Goal: Task Accomplishment & Management: Manage account settings

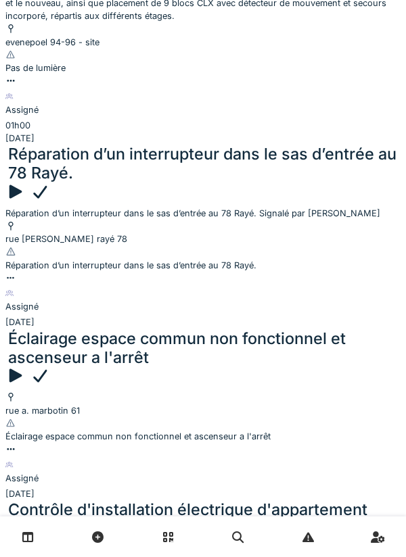
scroll to position [274, 0]
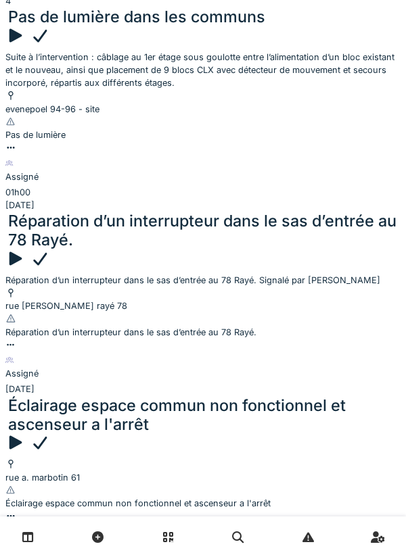
click at [25, 249] on div at bounding box center [15, 258] width 20 height 19
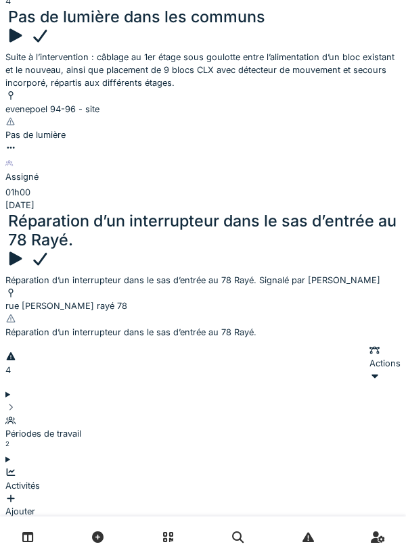
scroll to position [215, 0]
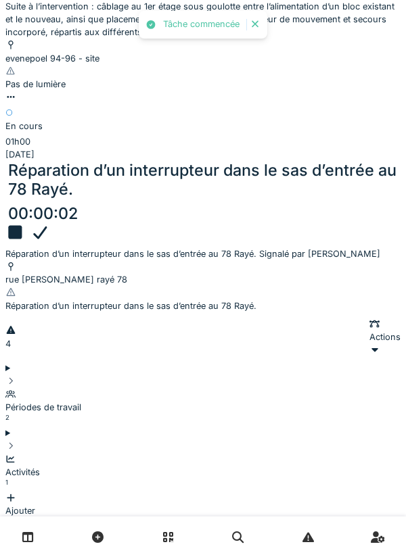
click at [40, 375] on div "Périodes de travail 2" at bounding box center [202, 401] width 395 height 52
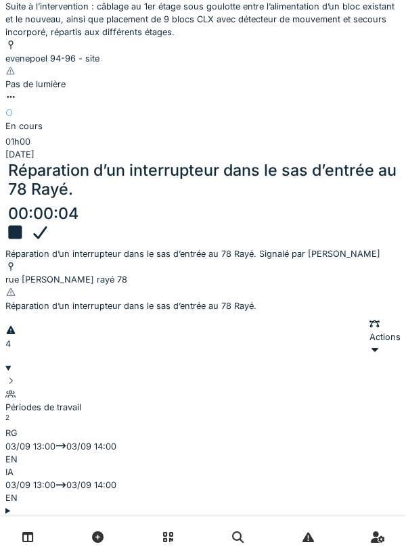
click at [38, 375] on div "Périodes de travail 2" at bounding box center [202, 401] width 395 height 52
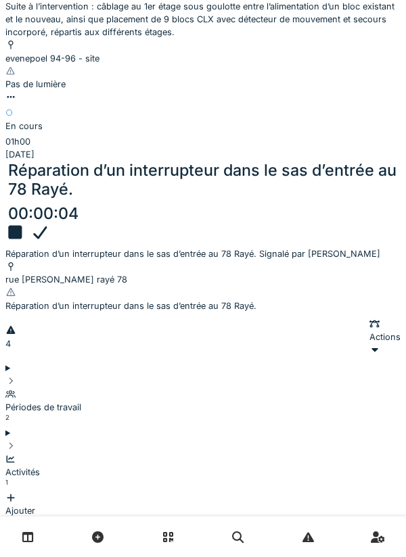
click at [16, 455] on icon at bounding box center [11, 458] width 9 height 7
click at [357, 491] on div "Ajouter" at bounding box center [202, 504] width 395 height 26
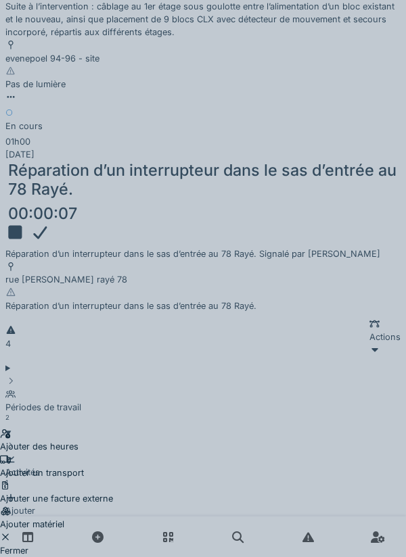
click at [113, 454] on div "Ajouter un transport" at bounding box center [56, 467] width 113 height 26
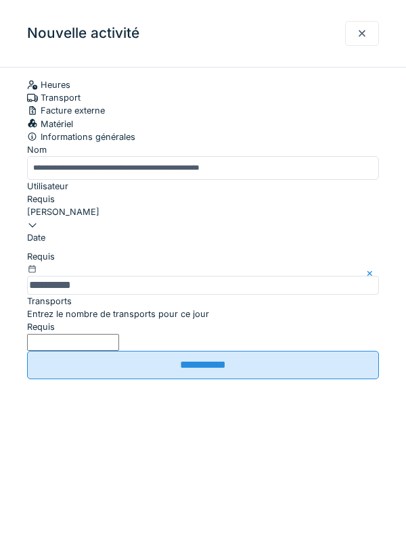
click at [120, 320] on label "Entrez le nombre de transports pour ce jour" at bounding box center [118, 314] width 182 height 13
click at [119, 351] on input "Entrez le nombre de transports pour ce jour" at bounding box center [73, 342] width 92 height 17
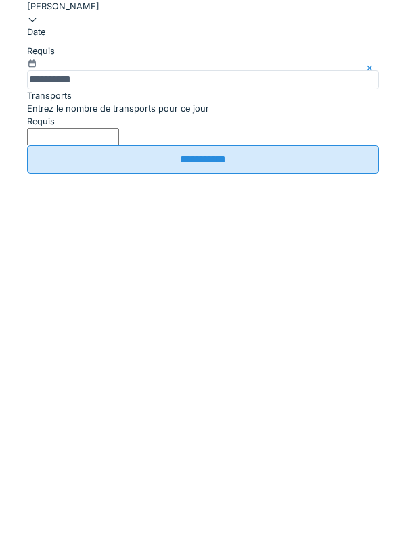
type input "*"
click at [214, 379] on input "**********" at bounding box center [203, 365] width 352 height 28
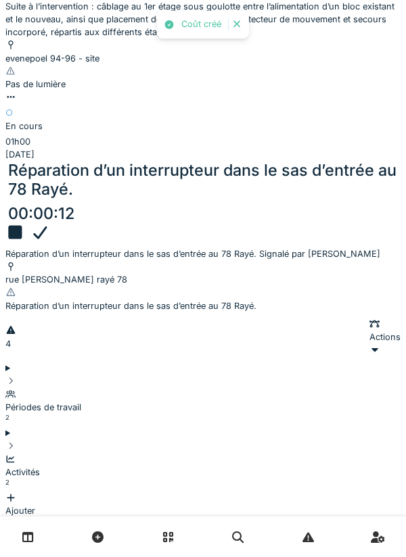
click at [16, 546] on icon at bounding box center [10, 550] width 11 height 9
click at [16, 533] on icon at bounding box center [10, 537] width 11 height 9
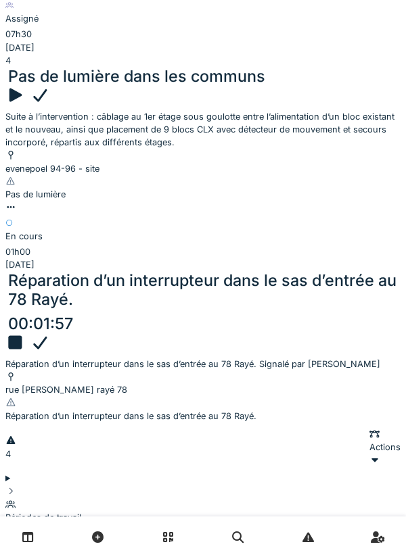
scroll to position [107, 0]
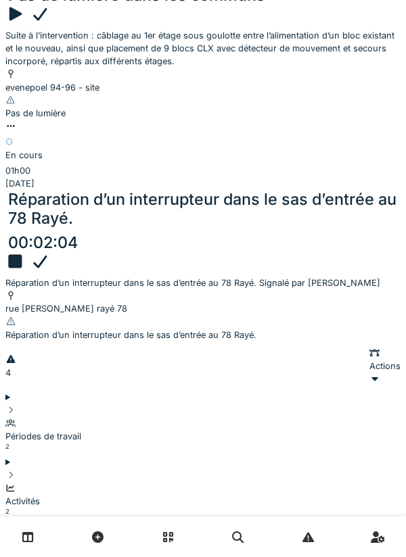
scroll to position [185, 0]
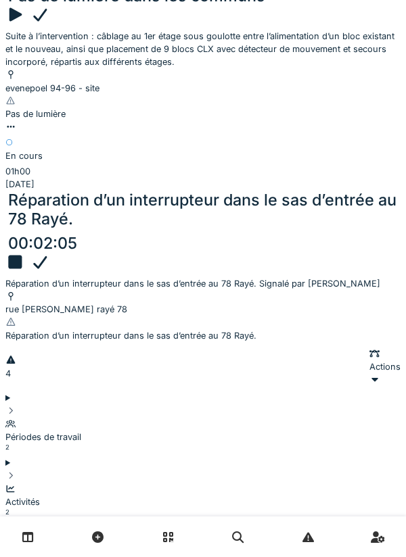
click at [190, 191] on div "Réparation d’un interrupteur dans le sas d’entrée au 78 Rayé. 00:02:22" at bounding box center [202, 222] width 395 height 62
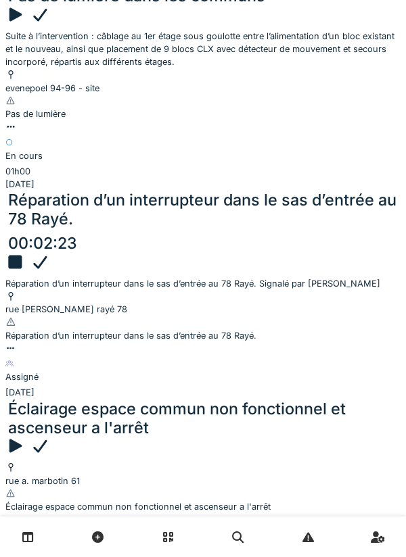
click at [178, 191] on div "Réparation d’un interrupteur dans le sas d’entrée au 78 Rayé. 00:02:23" at bounding box center [202, 222] width 395 height 62
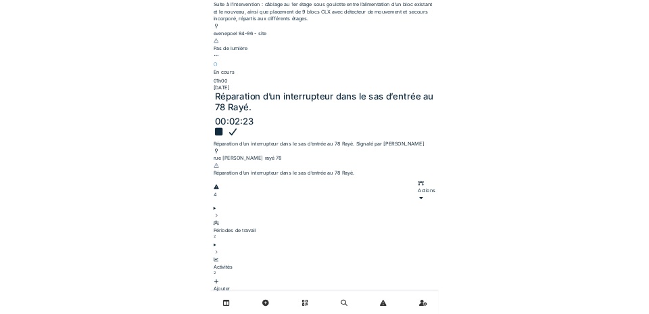
scroll to position [215, 0]
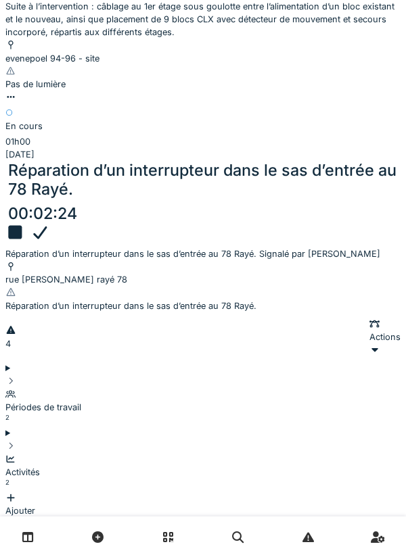
click at [97, 453] on div "Activités 2" at bounding box center [202, 472] width 395 height 39
click at [70, 466] on div "Activités" at bounding box center [202, 472] width 395 height 13
click at [112, 401] on div "Périodes de travail" at bounding box center [202, 407] width 395 height 13
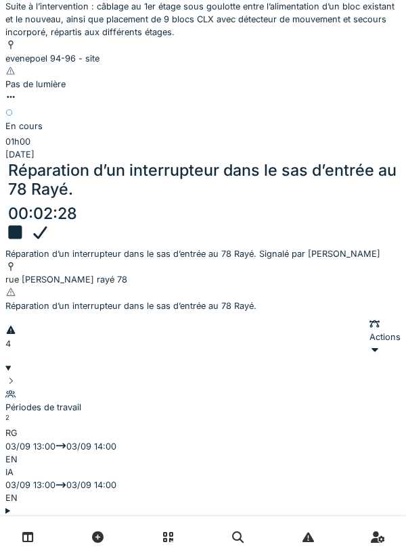
click at [118, 401] on div "Périodes de travail" at bounding box center [202, 407] width 395 height 13
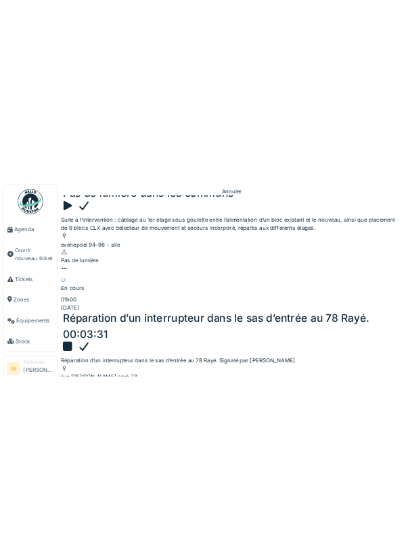
scroll to position [187, 0]
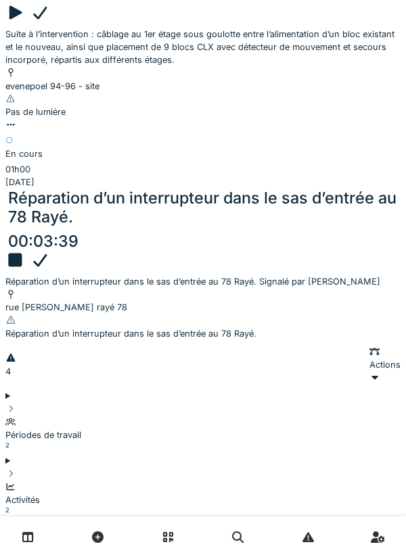
click at [80, 493] on div "Activités" at bounding box center [202, 499] width 395 height 13
click at [91, 493] on div "Activités" at bounding box center [202, 499] width 395 height 13
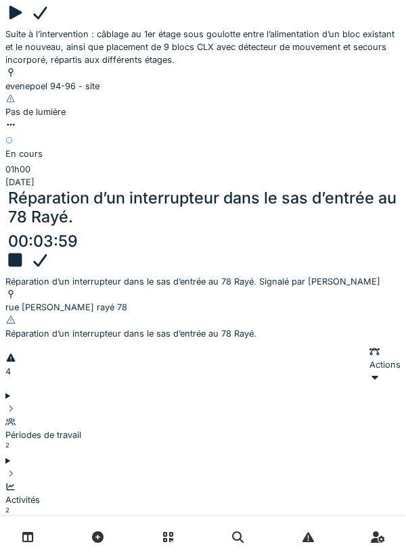
click at [105, 429] on div "Périodes de travail" at bounding box center [202, 435] width 395 height 13
click at [102, 389] on summary "Périodes de travail 2" at bounding box center [202, 421] width 395 height 65
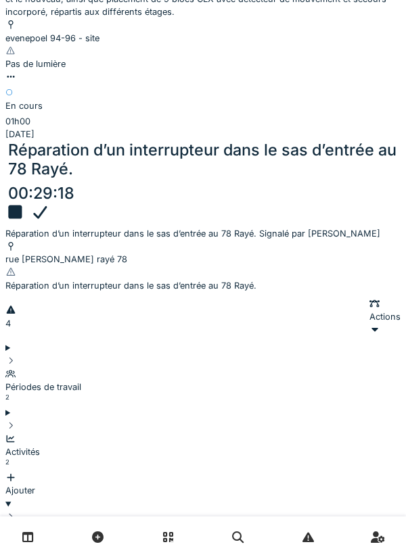
scroll to position [210, 0]
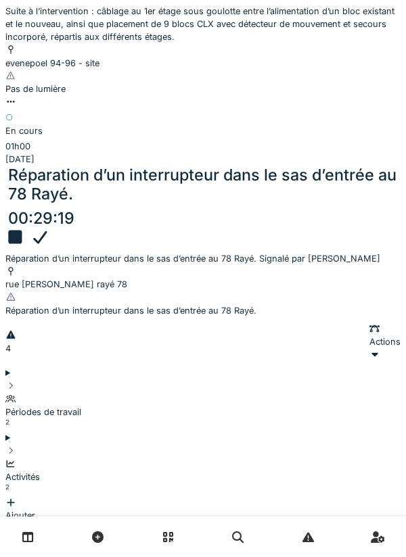
click at [25, 228] on div at bounding box center [15, 237] width 20 height 19
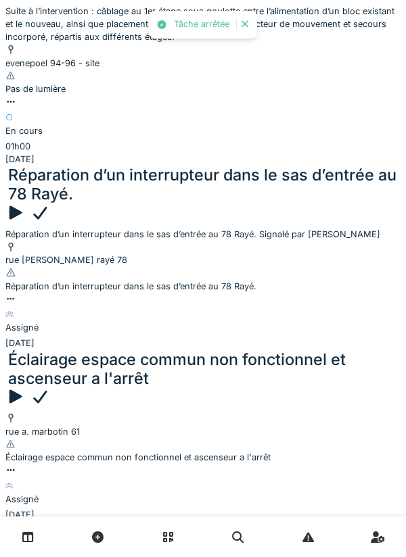
click at [171, 166] on div "Réparation d’un interrupteur dans le sas d’entrée au 78 Rayé." at bounding box center [202, 185] width 389 height 38
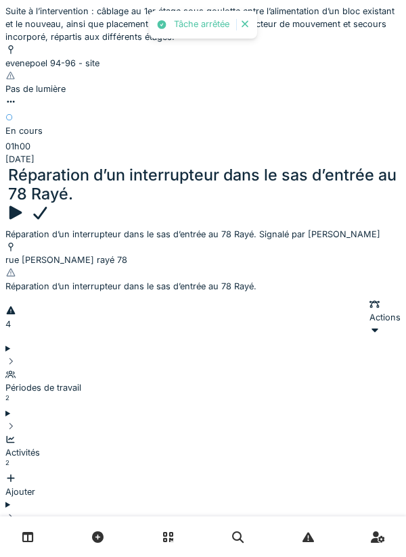
scroll to position [215, 0]
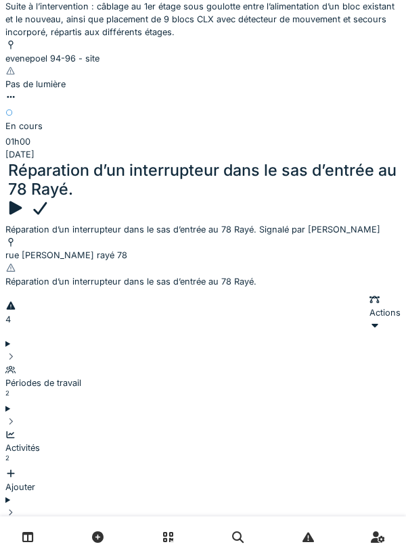
click at [43, 506] on div "Documents 3 Ajouter" at bounding box center [202, 545] width 395 height 78
click at [43, 519] on div "Documents 3" at bounding box center [202, 538] width 395 height 39
click at [41, 416] on div "Activités 2 Ajouter" at bounding box center [202, 455] width 395 height 78
click at [360, 467] on div "Ajouter" at bounding box center [202, 480] width 395 height 26
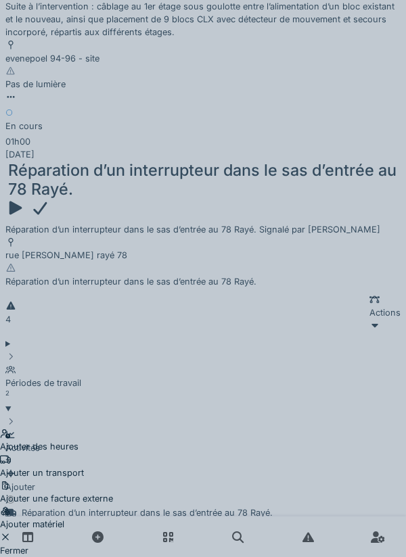
click at [113, 505] on div "Ajouter matériel" at bounding box center [56, 518] width 113 height 26
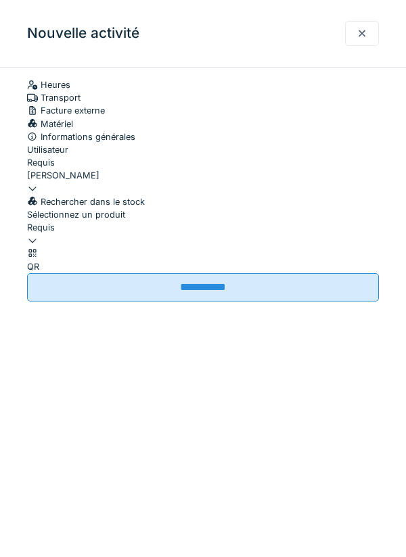
click at [196, 234] on div at bounding box center [203, 234] width 352 height 0
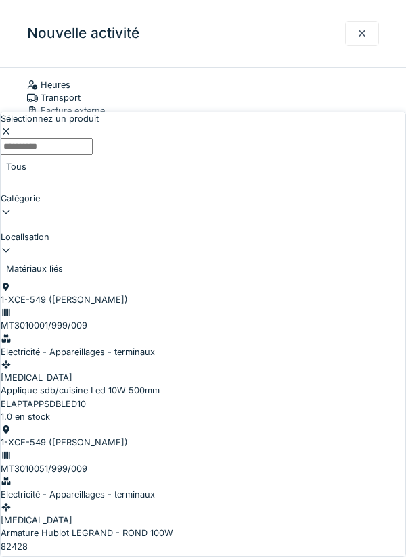
click at [93, 138] on input "Sélectionnez un produit" at bounding box center [47, 146] width 92 height 17
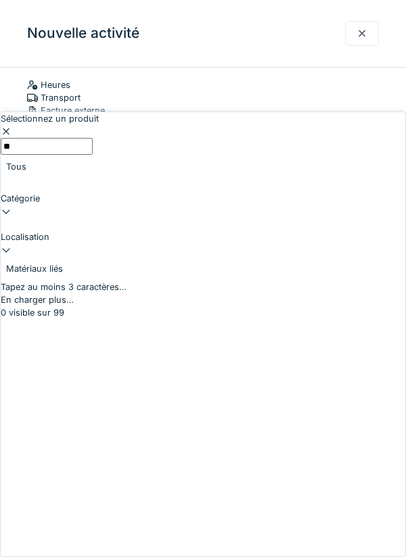
type input "***"
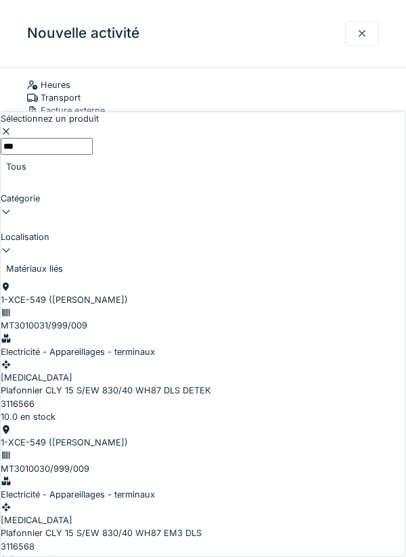
scroll to position [704, 0]
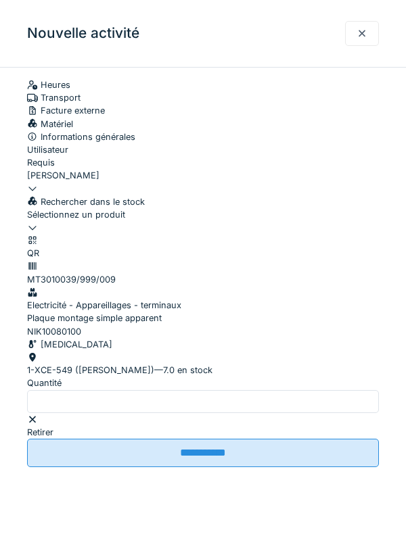
click at [334, 439] on div "Retirer" at bounding box center [203, 426] width 352 height 26
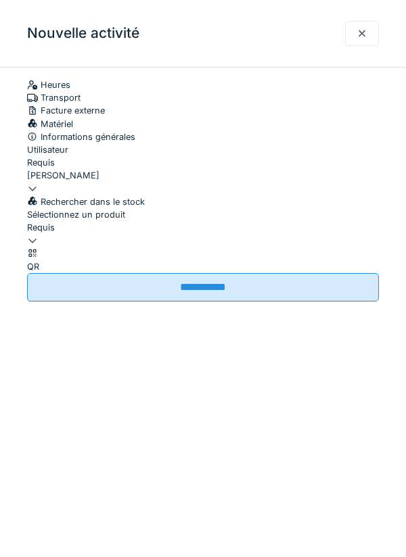
click at [238, 234] on div at bounding box center [203, 234] width 352 height 0
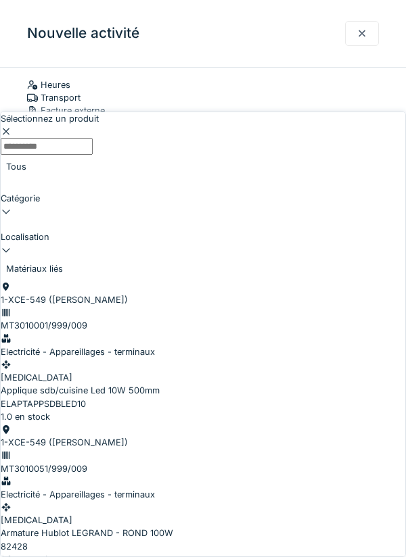
click at [93, 138] on input "Sélectionnez un produit" at bounding box center [47, 146] width 92 height 17
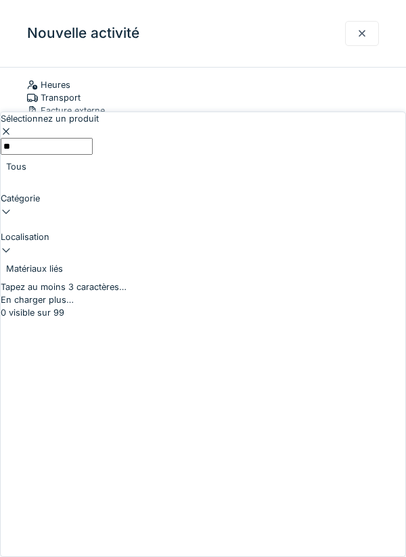
type input "***"
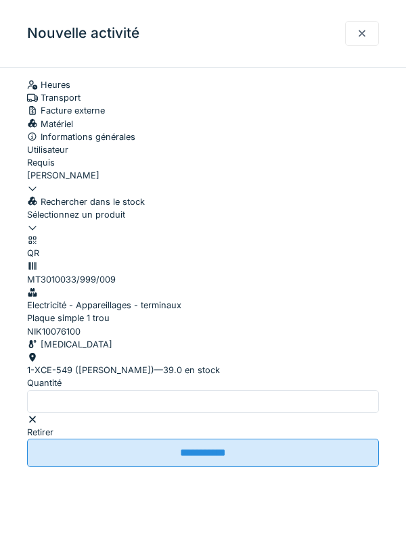
click at [301, 234] on div at bounding box center [203, 227] width 352 height 13
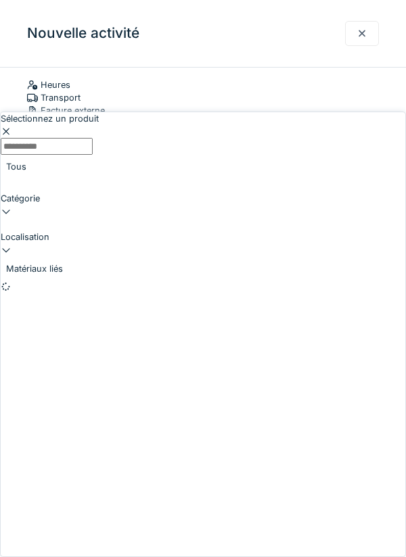
scroll to position [51, 0]
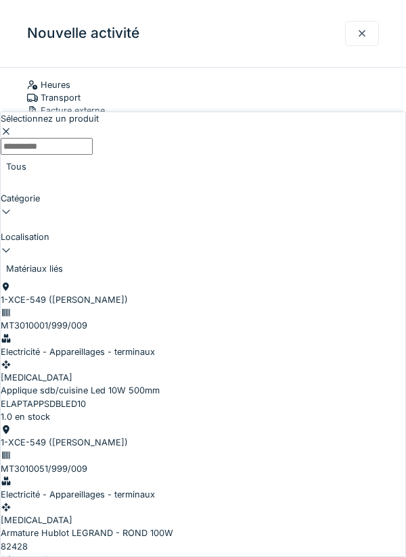
click at [93, 138] on input "Sélectionnez un produit" at bounding box center [47, 146] width 92 height 17
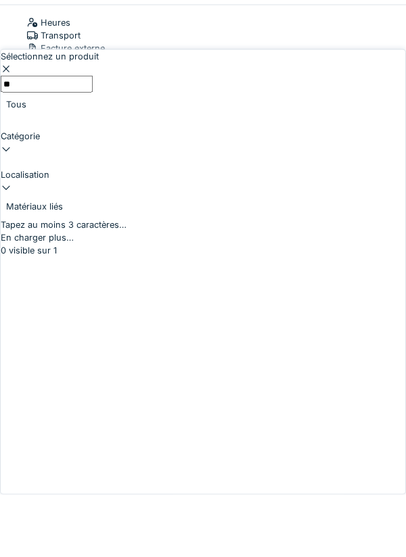
type input "*"
type input "****"
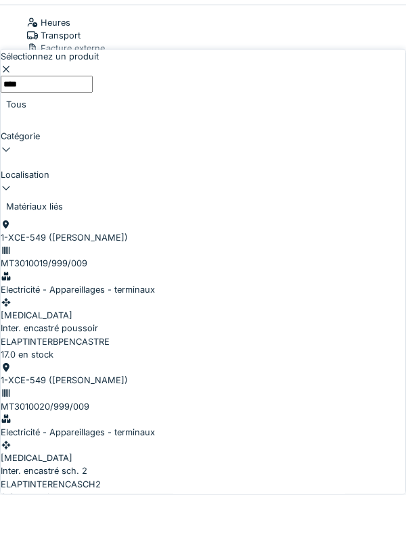
scroll to position [29, 0]
click at [31, 412] on span "17.0 en stock" at bounding box center [27, 417] width 53 height 10
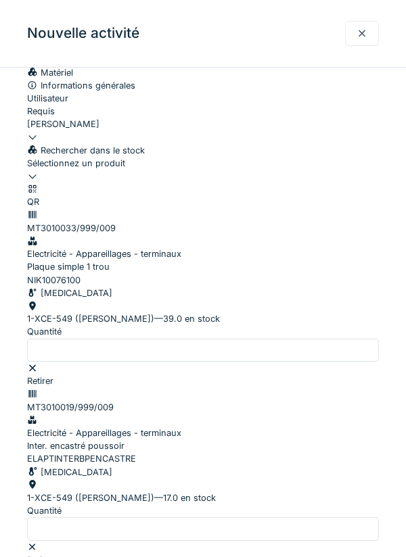
scroll to position [164, 0]
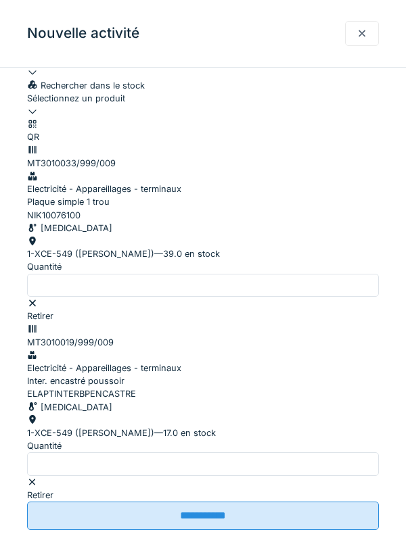
click at [215, 530] on input "**********" at bounding box center [203, 516] width 352 height 28
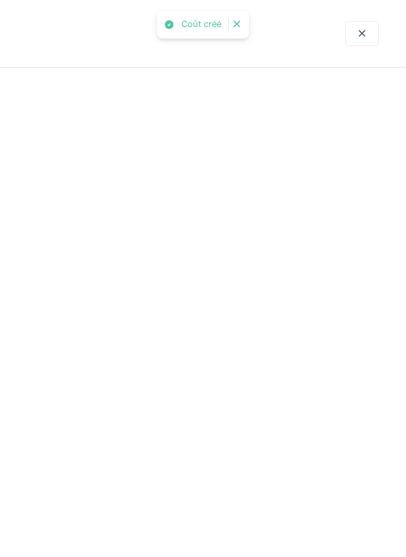
scroll to position [0, 0]
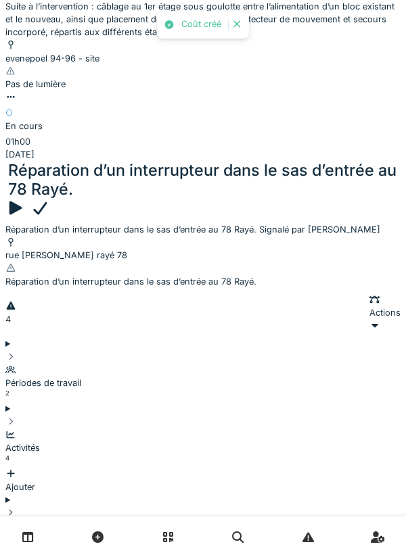
click at [16, 431] on icon at bounding box center [11, 434] width 9 height 7
click at [41, 416] on div "Activités 4 Ajouter" at bounding box center [202, 455] width 395 height 78
click at [37, 506] on div "Documents 3 Ajouter" at bounding box center [202, 545] width 395 height 78
click at [35, 506] on div "Documents 3 Ajouter" at bounding box center [202, 545] width 395 height 78
click at [39, 351] on div "Périodes de travail 2" at bounding box center [202, 377] width 395 height 52
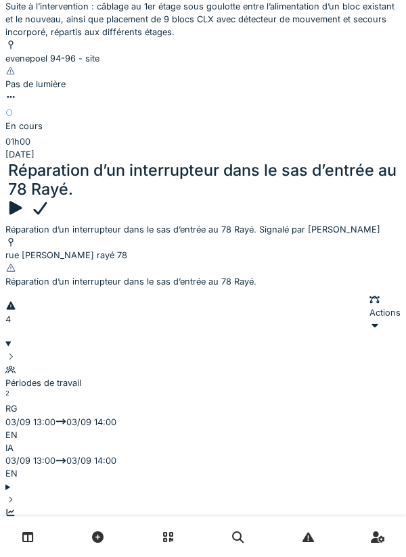
click at [41, 337] on summary "Périodes de travail 2" at bounding box center [202, 369] width 395 height 65
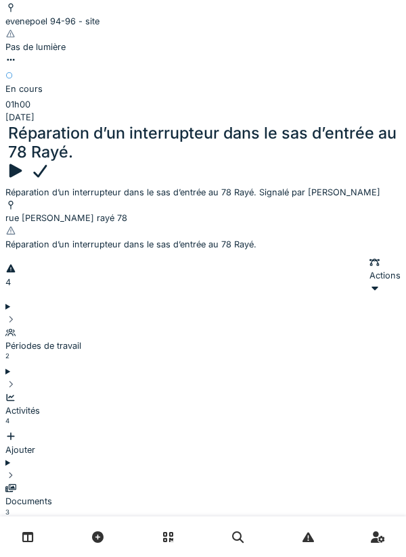
scroll to position [253, 0]
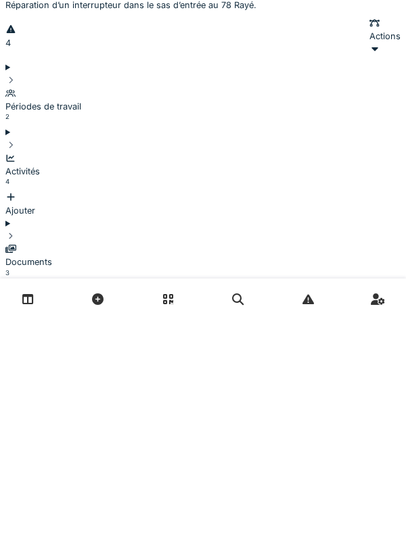
type textarea "**********"
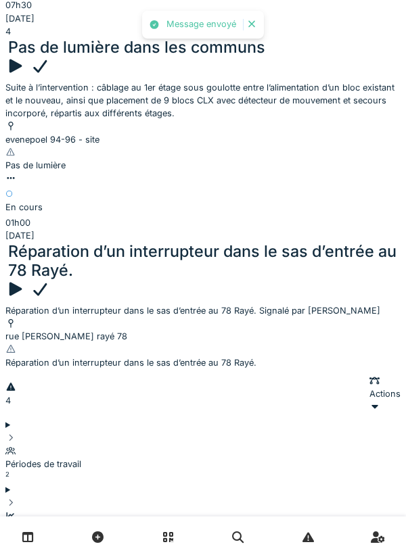
scroll to position [131, 0]
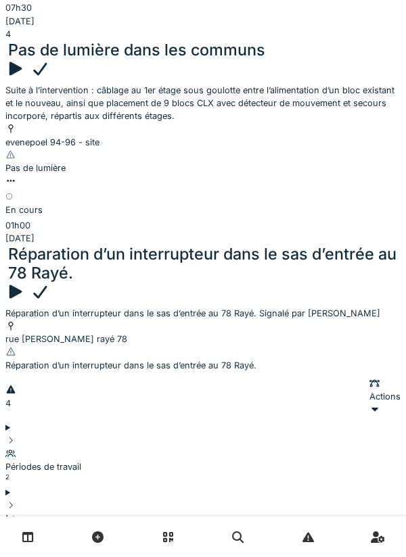
click at [47, 286] on icon at bounding box center [40, 292] width 14 height 13
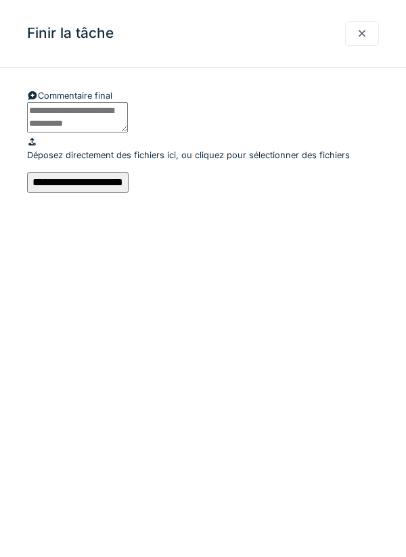
click at [128, 193] on input "**********" at bounding box center [77, 182] width 101 height 20
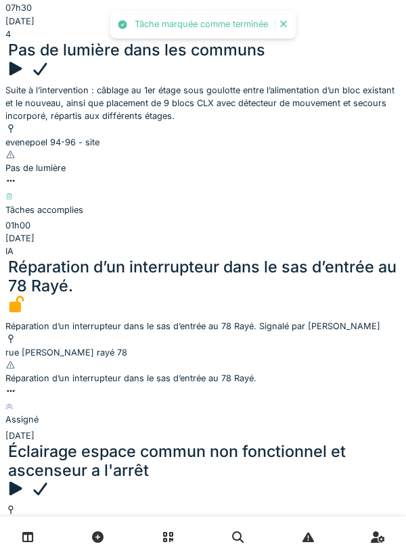
click at [43, 258] on div "Réparation d’un interrupteur dans le sas d’entrée au 78 Rayé." at bounding box center [202, 277] width 389 height 38
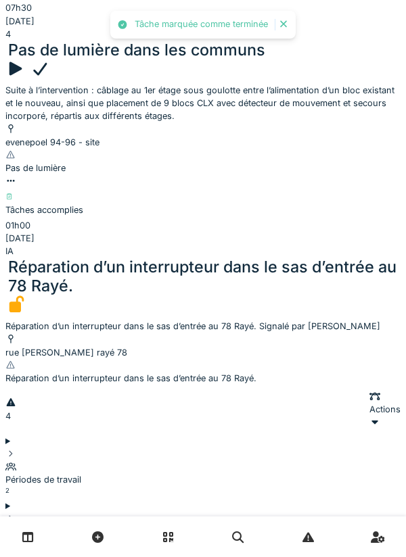
scroll to position [215, 0]
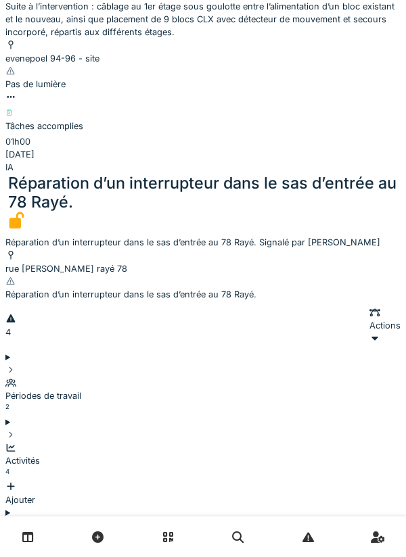
click at [41, 429] on div "Activités 4 Ajouter" at bounding box center [202, 468] width 395 height 78
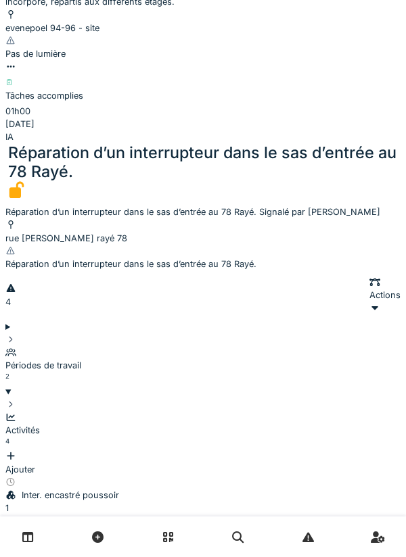
scroll to position [247, 0]
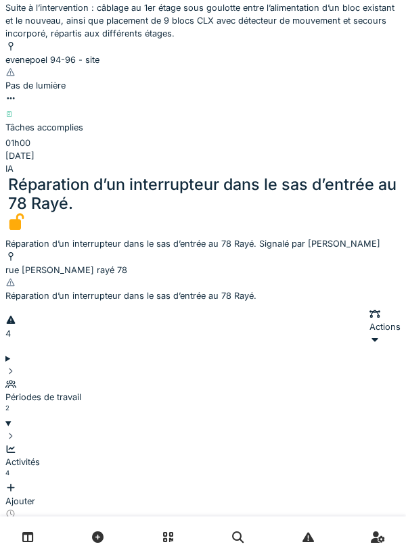
click at [39, 430] on div "Activités 4 Ajouter" at bounding box center [202, 469] width 395 height 78
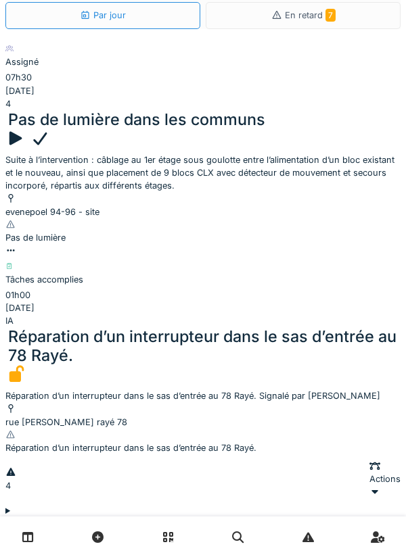
click at [65, 327] on div "Réparation d’un interrupteur dans le sas d’entrée au 78 Rayé." at bounding box center [202, 346] width 395 height 38
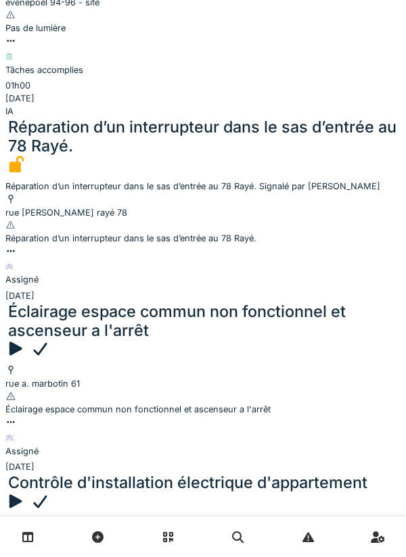
scroll to position [274, 0]
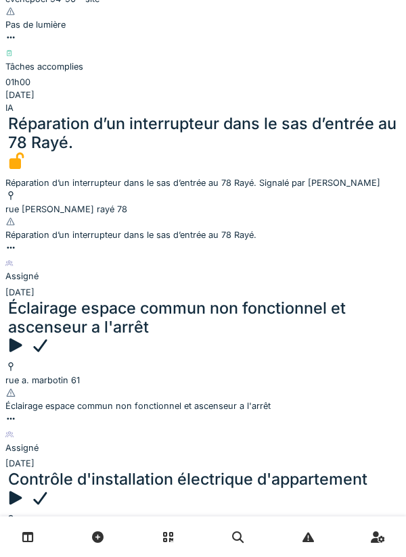
click at [14, 260] on icon at bounding box center [9, 263] width 8 height 7
click at [50, 470] on div "Contrôle d'installation électrique d'appartement" at bounding box center [187, 479] width 359 height 19
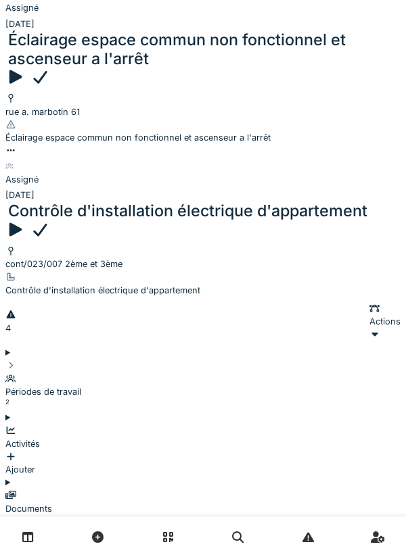
scroll to position [569, 0]
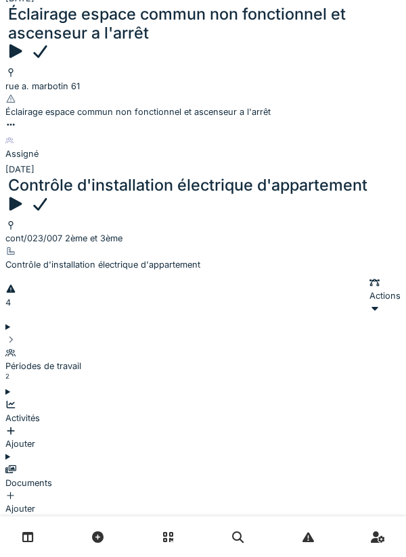
click at [34, 399] on div "Activités" at bounding box center [202, 412] width 395 height 26
click at [368, 425] on div "Ajouter" at bounding box center [202, 438] width 395 height 26
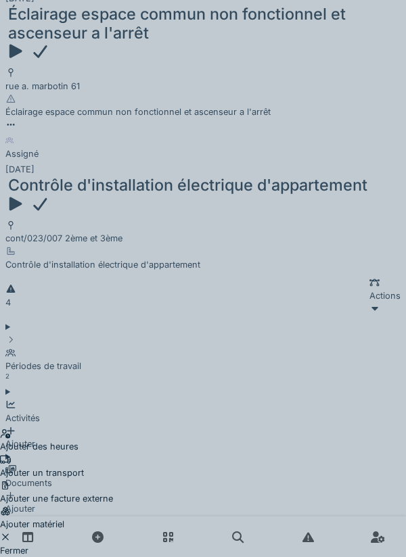
click at [113, 454] on div "Ajouter un transport" at bounding box center [56, 467] width 113 height 26
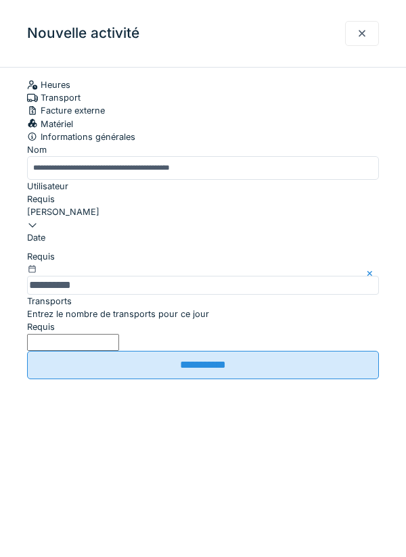
click at [168, 320] on label "Entrez le nombre de transports pour ce jour" at bounding box center [118, 314] width 182 height 13
click at [119, 351] on input "Entrez le nombre de transports pour ce jour" at bounding box center [73, 342] width 92 height 17
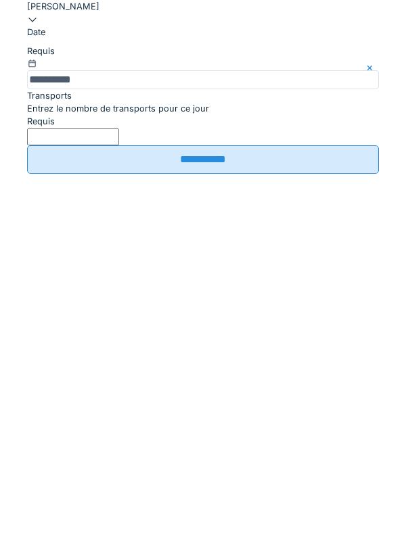
type input "*"
click at [301, 379] on input "**********" at bounding box center [203, 365] width 352 height 28
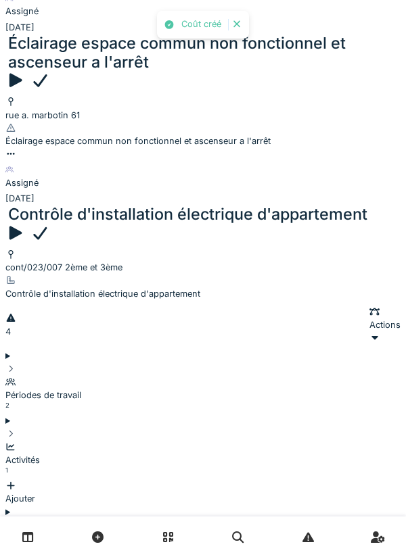
scroll to position [537, 0]
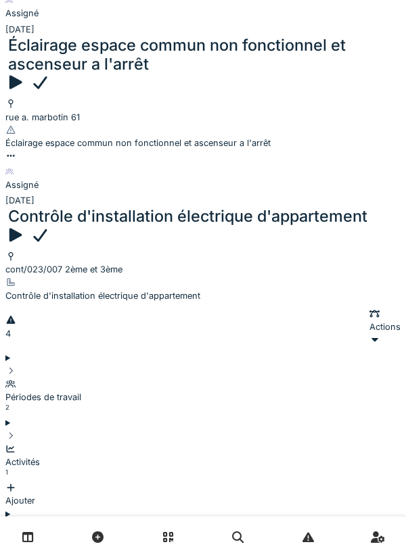
click at [16, 445] on icon at bounding box center [10, 449] width 11 height 9
click at [39, 430] on div "Activités 1 Ajouter" at bounding box center [202, 469] width 395 height 78
click at [22, 228] on icon at bounding box center [15, 235] width 13 height 14
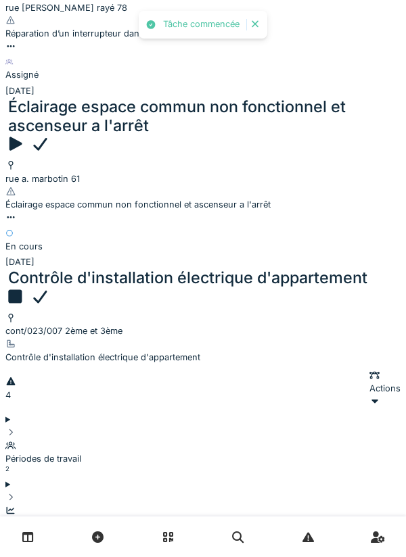
scroll to position [493, 0]
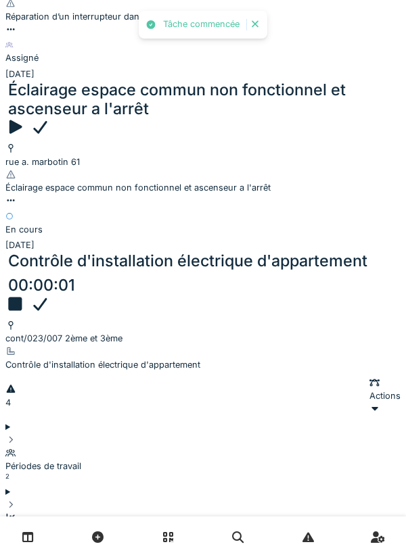
click at [16, 513] on icon at bounding box center [10, 517] width 11 height 9
